Goal: Find specific page/section: Find specific page/section

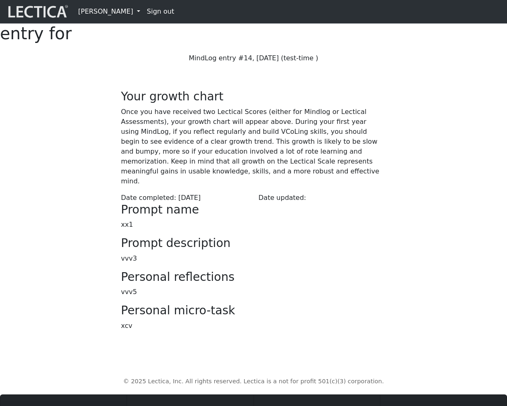
scroll to position [75, 0]
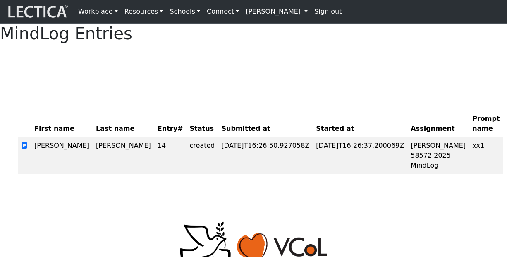
click at [93, 137] on th "Last name" at bounding box center [124, 123] width 62 height 27
drag, startPoint x: 81, startPoint y: 154, endPoint x: 81, endPoint y: 144, distance: 9.5
click at [93, 137] on th "Last name" at bounding box center [124, 123] width 62 height 27
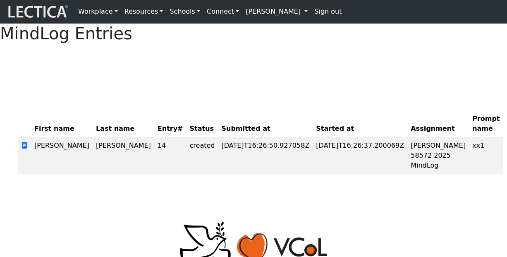
click at [162, 105] on div "MindLog Entries First name Last name Entry# Status Submitted at Started at Assi…" at bounding box center [253, 102] width 507 height 157
click at [161, 71] on div at bounding box center [253, 60] width 471 height 21
